Goal: Task Accomplishment & Management: Complete application form

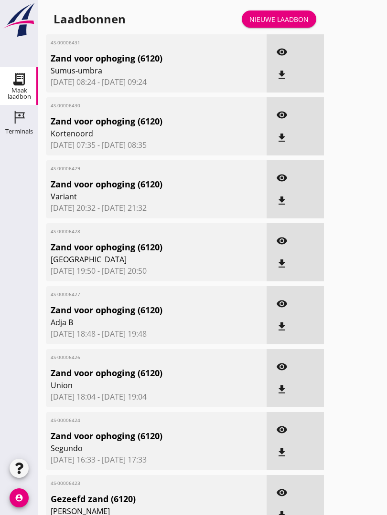
click at [289, 20] on link "Nieuwe laadbon" at bounding box center [278, 18] width 74 height 17
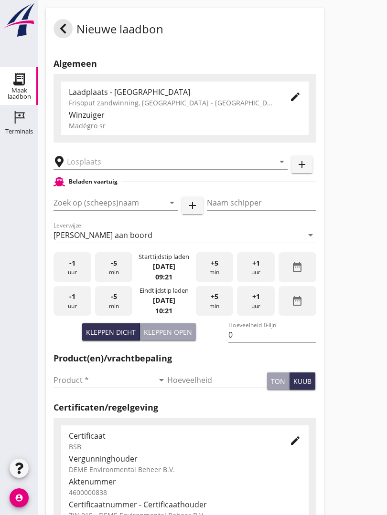
click at [112, 167] on input "text" at bounding box center [164, 161] width 194 height 15
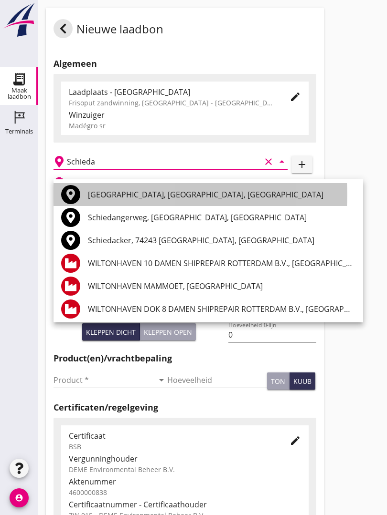
click at [124, 191] on div "[GEOGRAPHIC_DATA], [GEOGRAPHIC_DATA], [GEOGRAPHIC_DATA]" at bounding box center [221, 194] width 267 height 11
type input "[GEOGRAPHIC_DATA], [GEOGRAPHIC_DATA], [GEOGRAPHIC_DATA]"
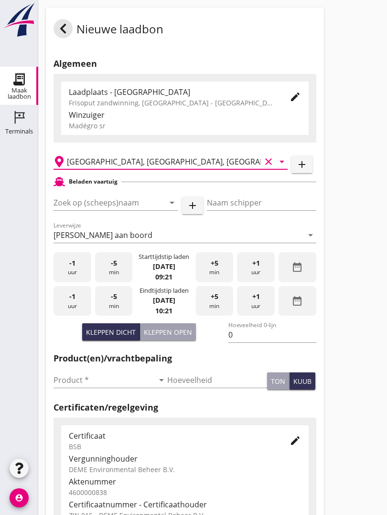
click at [132, 210] on input "Zoek op (scheeps)naam" at bounding box center [101, 202] width 97 height 15
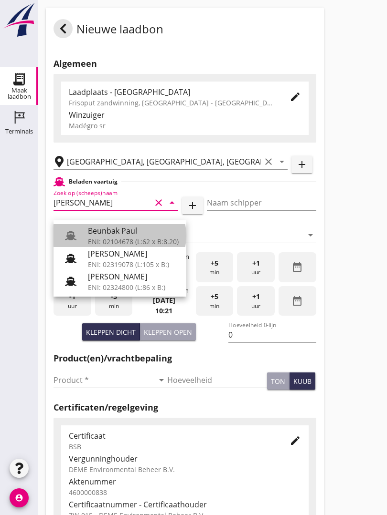
click at [130, 231] on div "Beunbak Paul" at bounding box center [133, 230] width 91 height 11
type input "Beunbak Paul"
type input "[PERSON_NAME]"
type input "576"
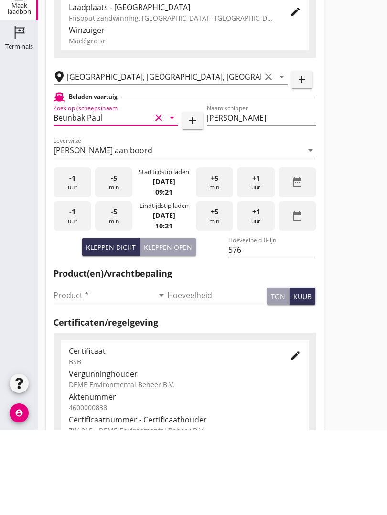
click at [81, 373] on input "Product *" at bounding box center [103, 380] width 100 height 15
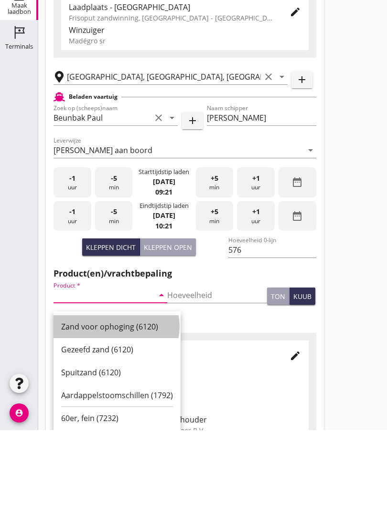
click at [117, 406] on div "Zand voor ophoging (6120)" at bounding box center [117, 411] width 112 height 11
type input "Zand voor ophoging (6120)"
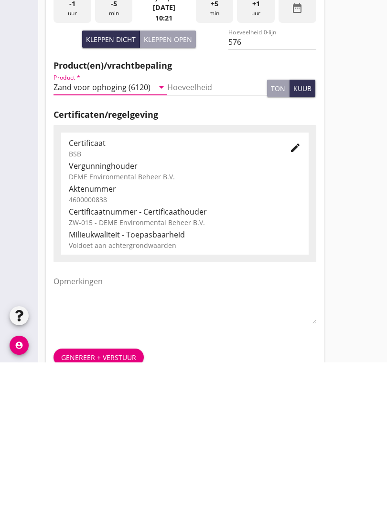
scroll to position [167, 0]
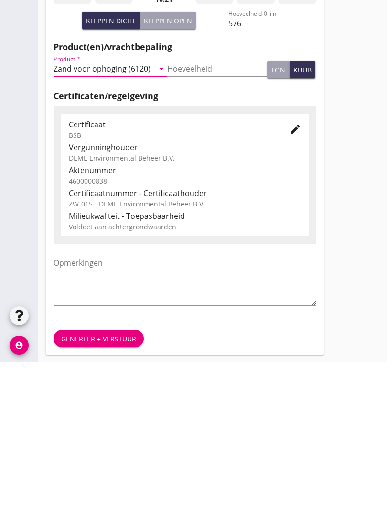
click at [102, 487] on div "Genereer + verstuur" at bounding box center [98, 492] width 75 height 10
